Goal: Obtain resource: Obtain resource

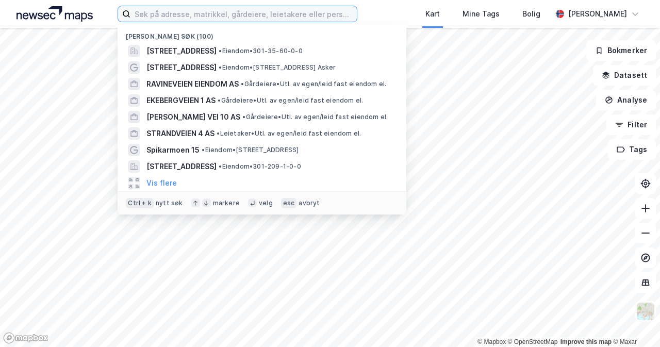
click at [231, 17] on input at bounding box center [243, 13] width 226 height 15
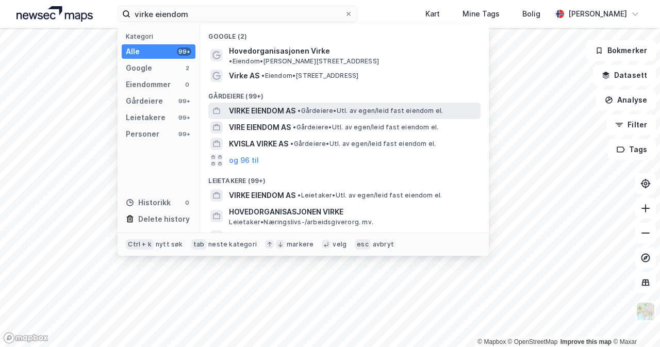
click at [353, 107] on div "VIRKE EIENDOM AS • Gårdeiere • Utl. av egen/leid fast eiendom el." at bounding box center [354, 111] width 250 height 12
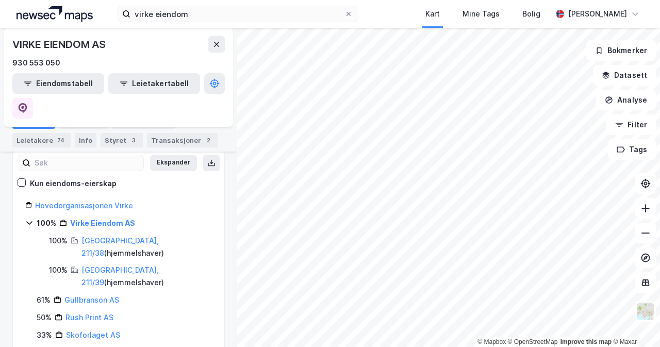
scroll to position [118, 0]
click at [57, 137] on div "74" at bounding box center [60, 140] width 11 height 10
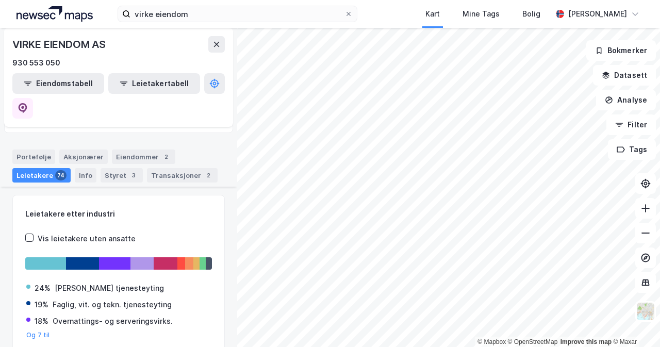
scroll to position [118, 0]
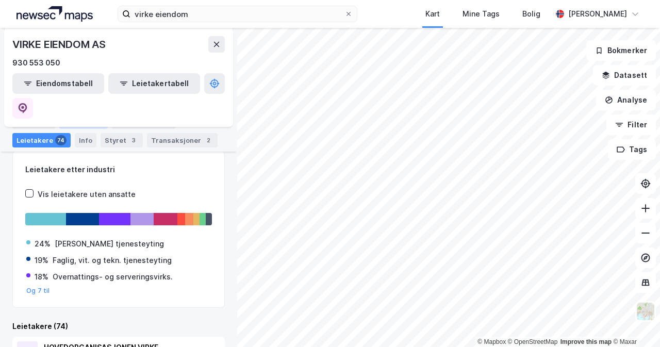
click at [78, 122] on div "Aksjonærer" at bounding box center [83, 121] width 48 height 14
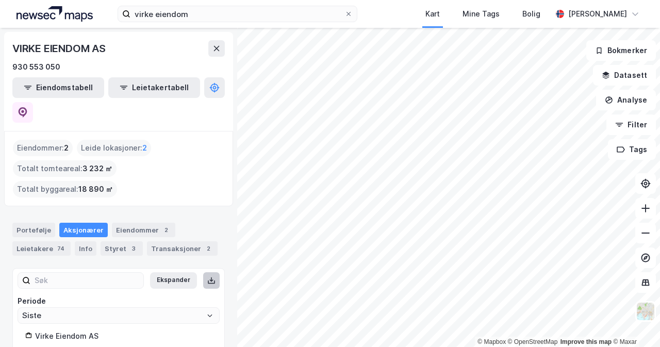
click at [207, 276] on icon at bounding box center [211, 280] width 8 height 8
click at [144, 223] on div "Eiendommer 2" at bounding box center [143, 230] width 63 height 14
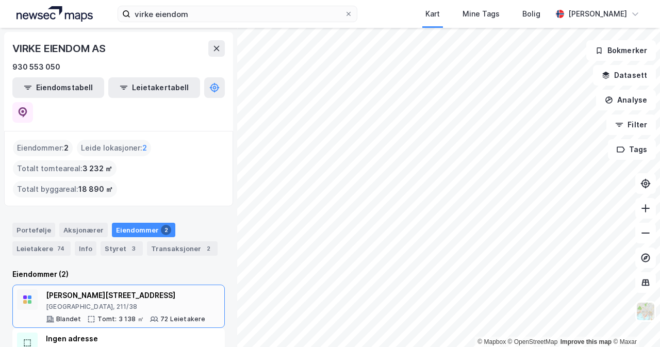
click at [170, 303] on div "[GEOGRAPHIC_DATA], 211/38" at bounding box center [126, 307] width 160 height 8
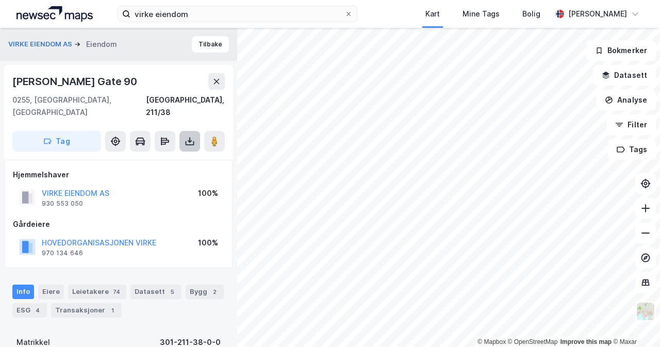
click at [196, 131] on button at bounding box center [189, 141] width 21 height 21
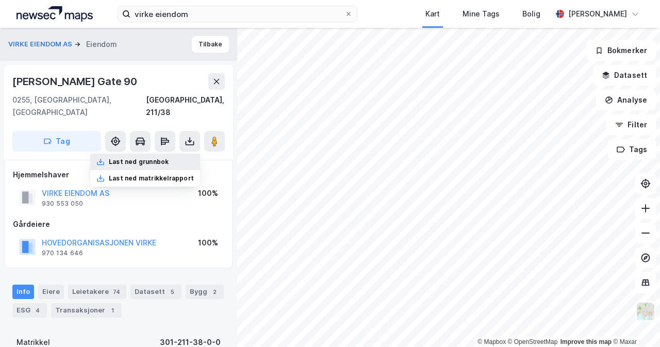
click at [164, 158] on div "Last ned grunnbok" at bounding box center [139, 162] width 60 height 8
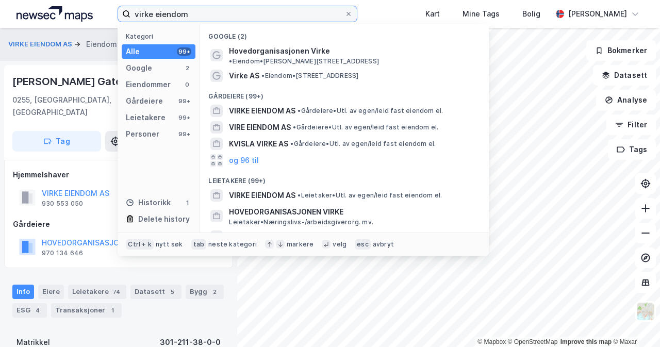
click at [309, 13] on input "virke eiendom" at bounding box center [237, 13] width 214 height 15
click at [307, 12] on input "virke eiendom" at bounding box center [237, 13] width 214 height 15
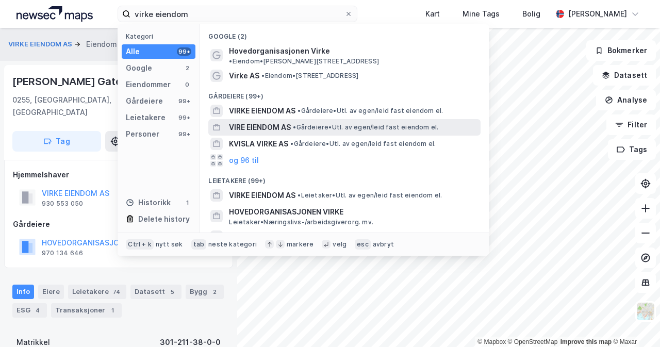
click at [392, 123] on span "• Gårdeiere • Utl. av egen/leid fast eiendom el." at bounding box center [365, 127] width 145 height 8
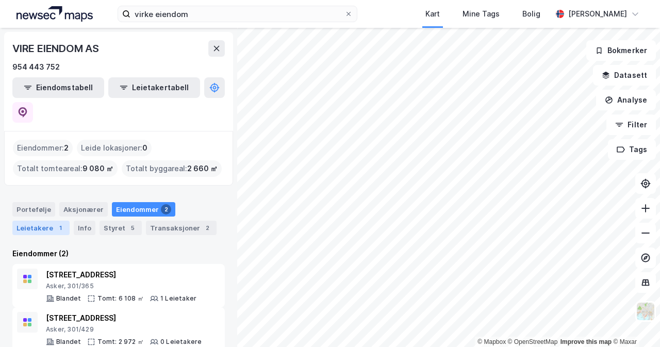
click at [58, 223] on div "1" at bounding box center [60, 228] width 10 height 10
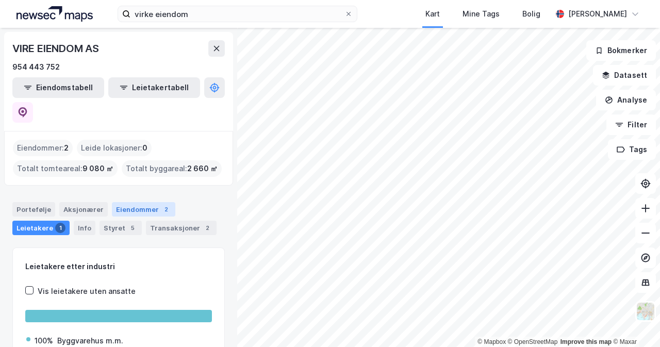
click at [140, 202] on div "Eiendommer 2" at bounding box center [143, 209] width 63 height 14
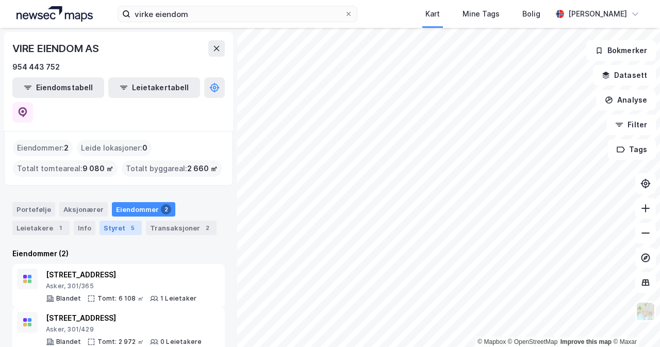
click at [122, 221] on div "Styret 5" at bounding box center [121, 228] width 42 height 14
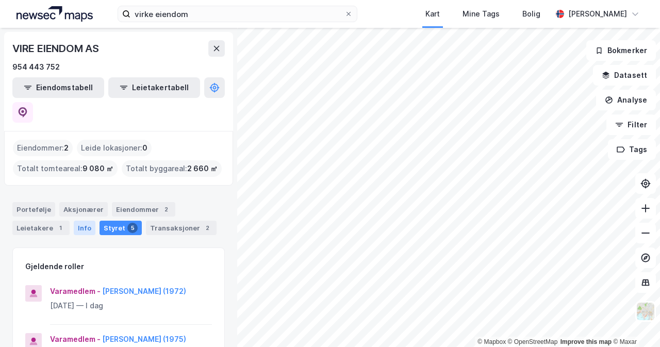
click at [84, 221] on div "Info" at bounding box center [85, 228] width 22 height 14
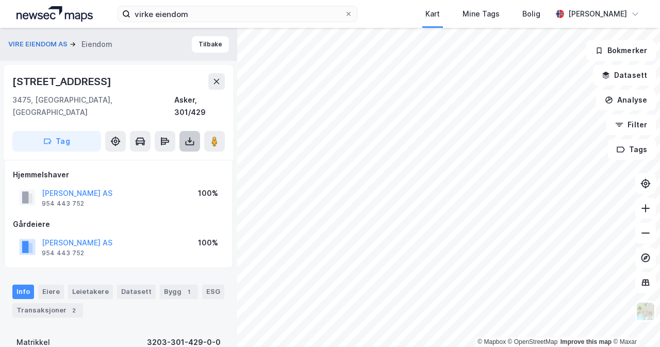
click at [186, 141] on icon at bounding box center [190, 143] width 9 height 4
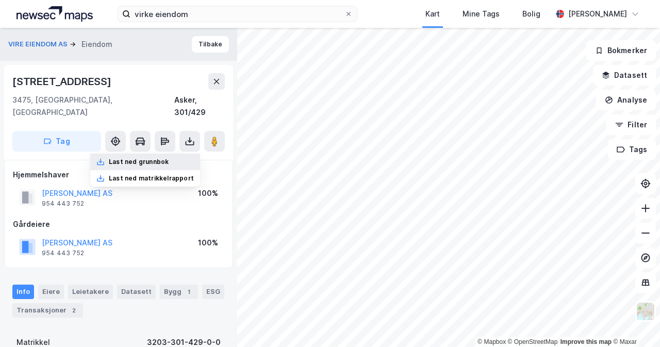
click at [182, 154] on div "Last ned grunnbok" at bounding box center [145, 162] width 110 height 17
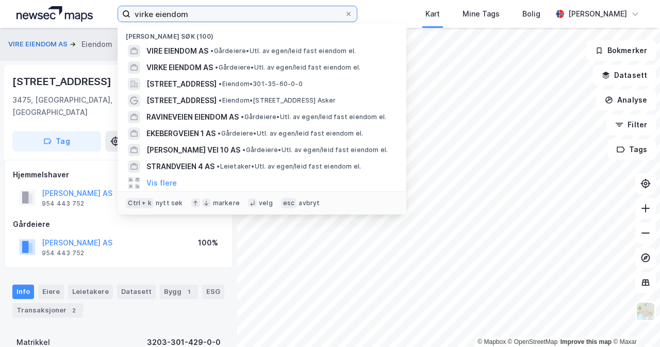
click at [267, 9] on input "virke eiendom" at bounding box center [237, 13] width 214 height 15
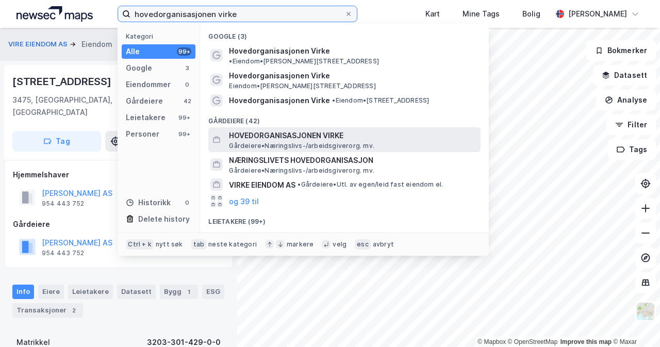
type input "hovedorganisasjonen virke"
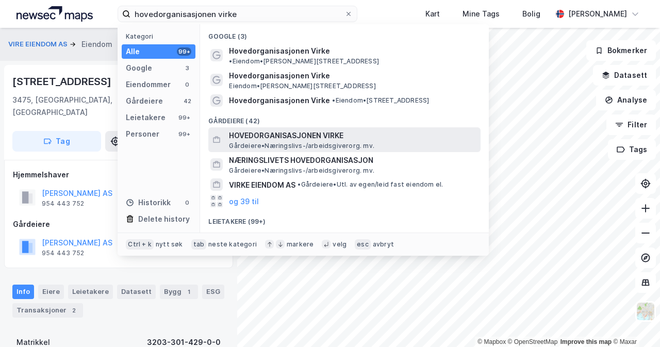
click at [373, 129] on span "HOVEDORGANISASJONEN VIRKE" at bounding box center [353, 135] width 248 height 12
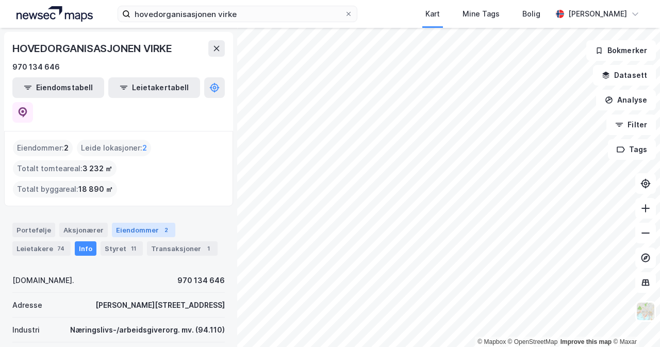
click at [140, 223] on div "Eiendommer 2" at bounding box center [143, 230] width 63 height 14
